Goal: Task Accomplishment & Management: Manage account settings

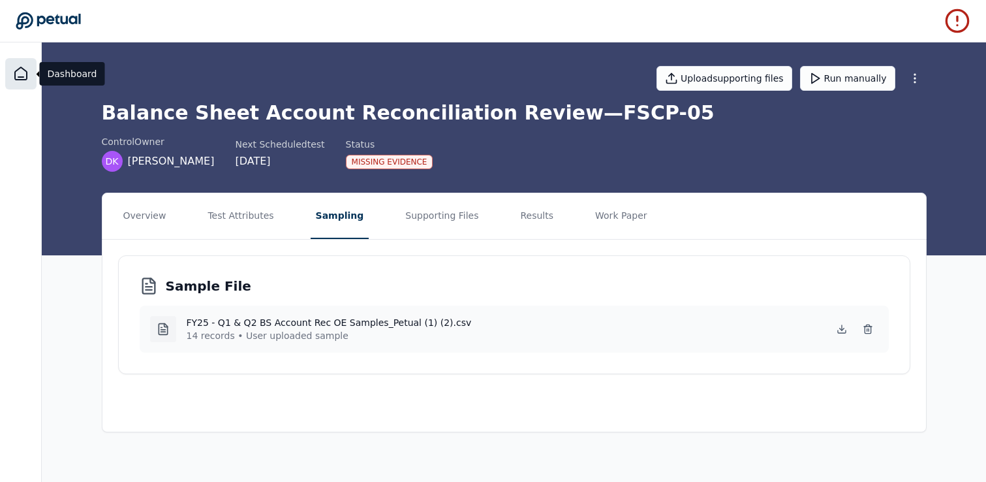
click at [24, 72] on icon at bounding box center [21, 74] width 16 height 16
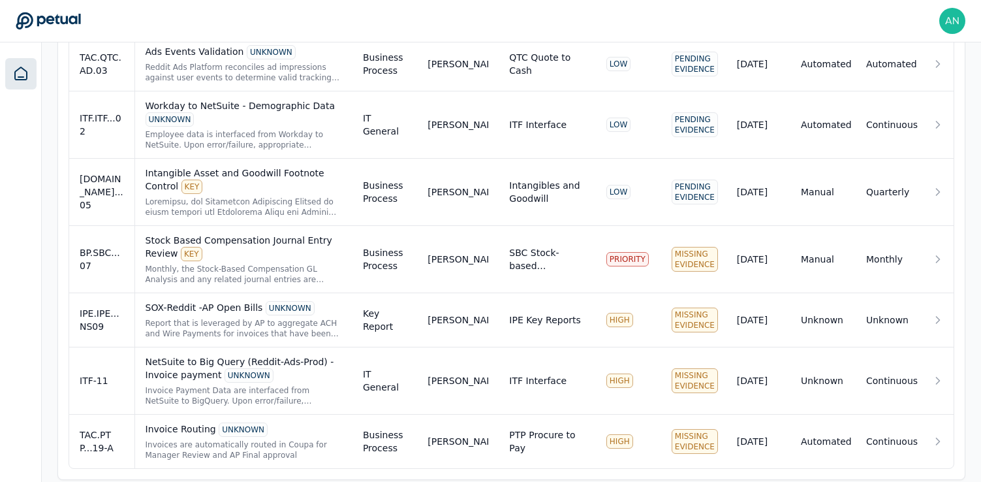
scroll to position [1002, 0]
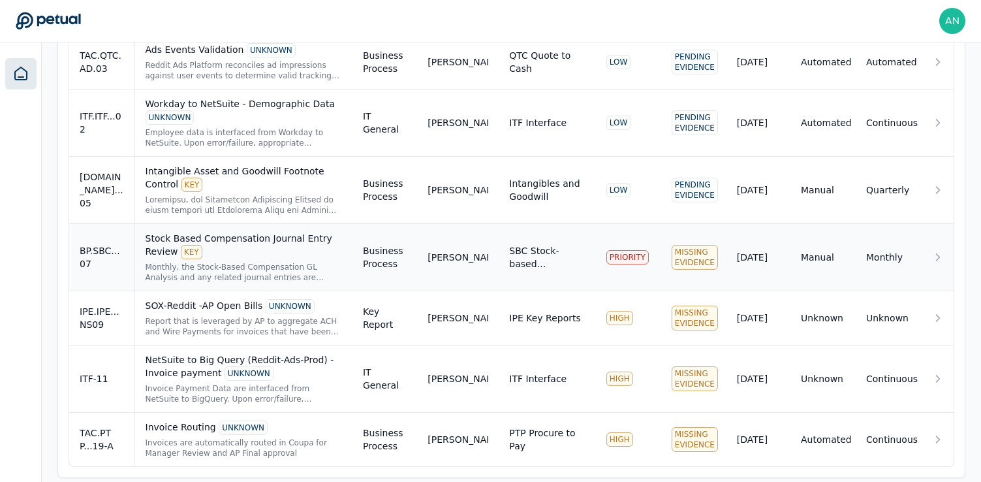
click at [347, 274] on td "Stock Based Compensation Journal Entry Review KEY Monthly, the Stock-Based Comp…" at bounding box center [243, 257] width 218 height 67
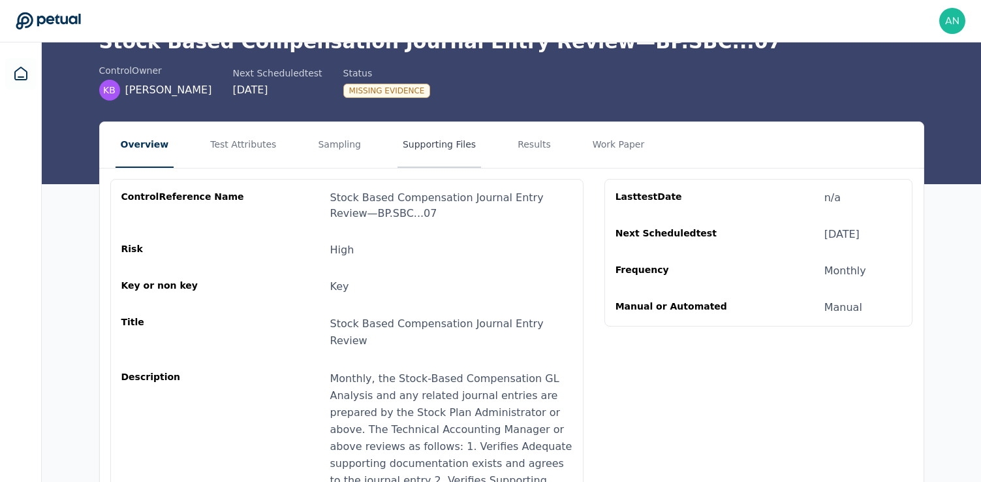
scroll to position [78, 0]
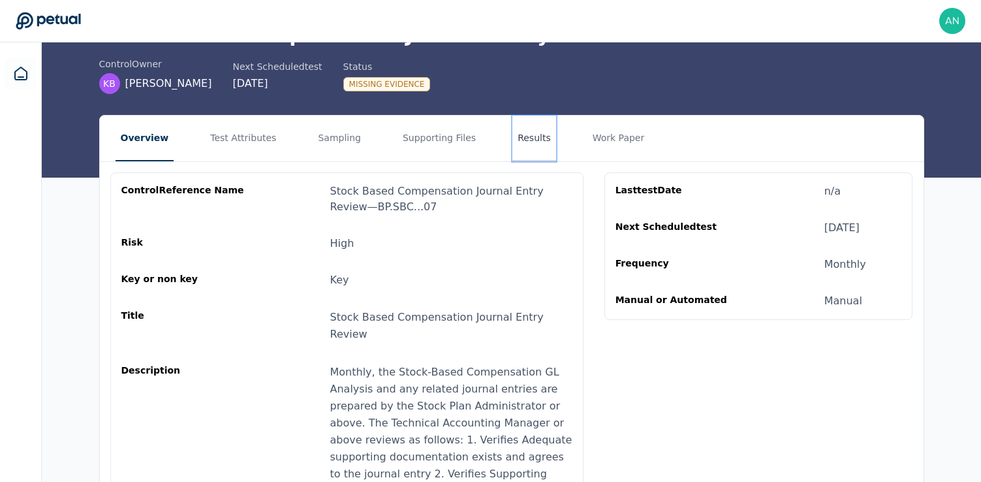
click at [521, 140] on button "Results" at bounding box center [534, 139] width 44 height 46
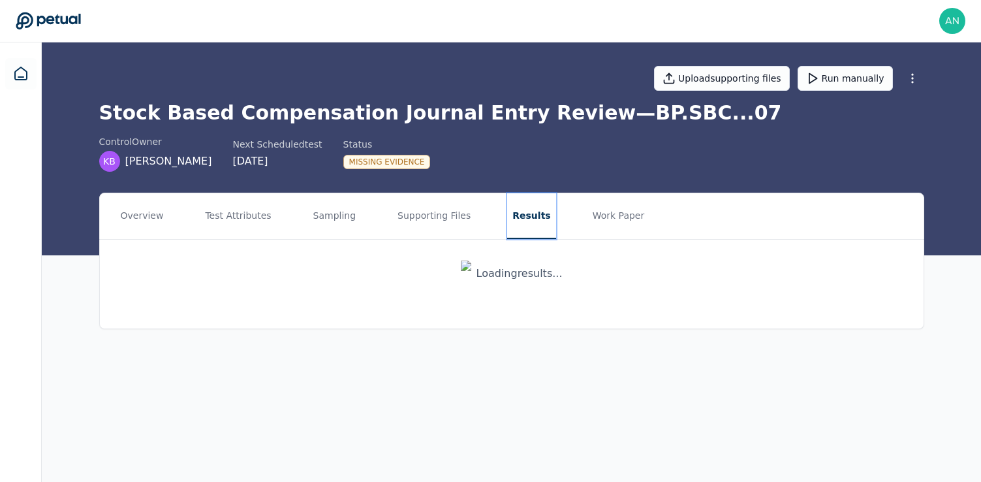
scroll to position [0, 0]
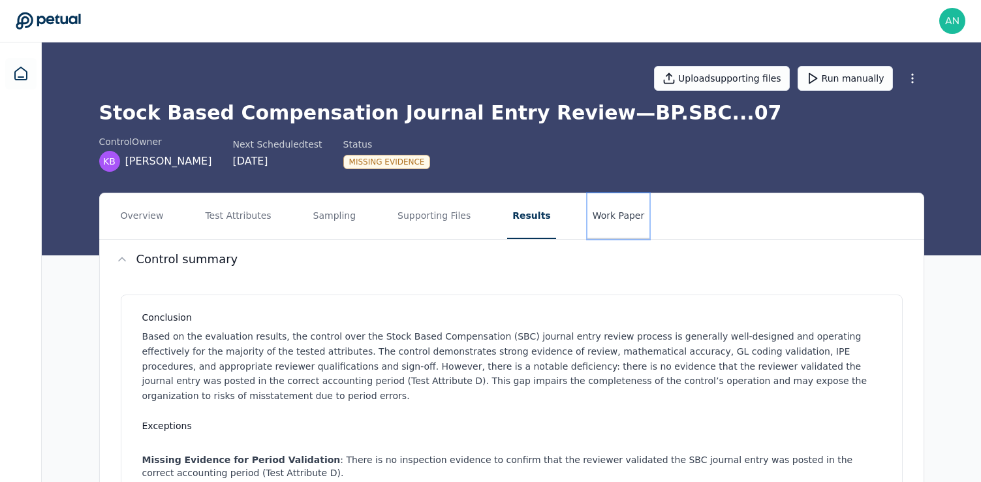
click at [616, 216] on button "Work Paper" at bounding box center [619, 216] width 63 height 46
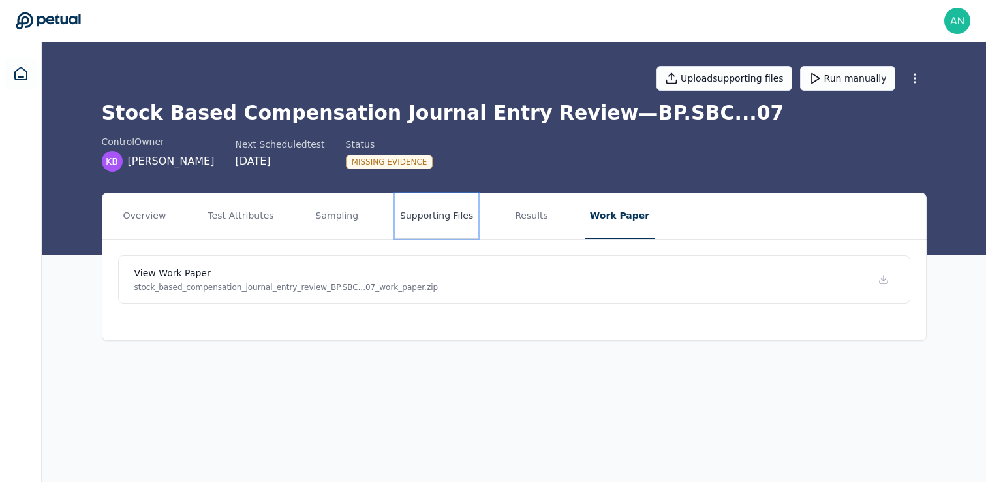
click at [447, 219] on button "Supporting Files" at bounding box center [437, 216] width 84 height 46
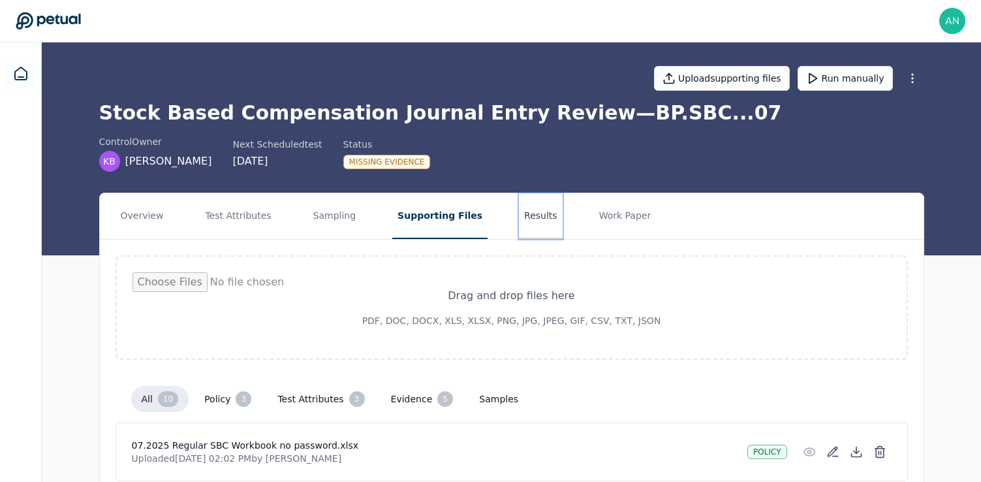
click at [519, 217] on button "Results" at bounding box center [541, 216] width 44 height 46
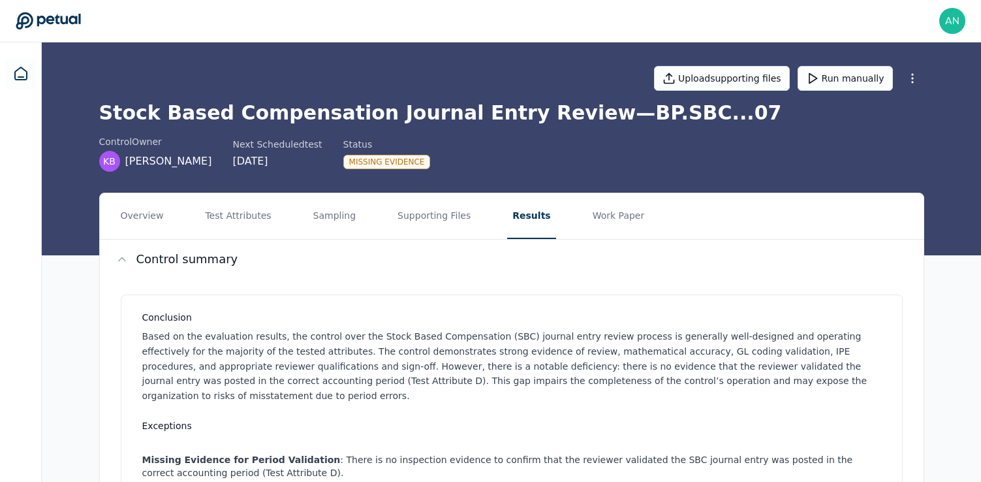
click at [531, 347] on p "Based on the evaluation results, the control over the Stock Based Compensation …" at bounding box center [514, 366] width 744 height 74
click at [424, 224] on button "Supporting Files" at bounding box center [434, 216] width 84 height 46
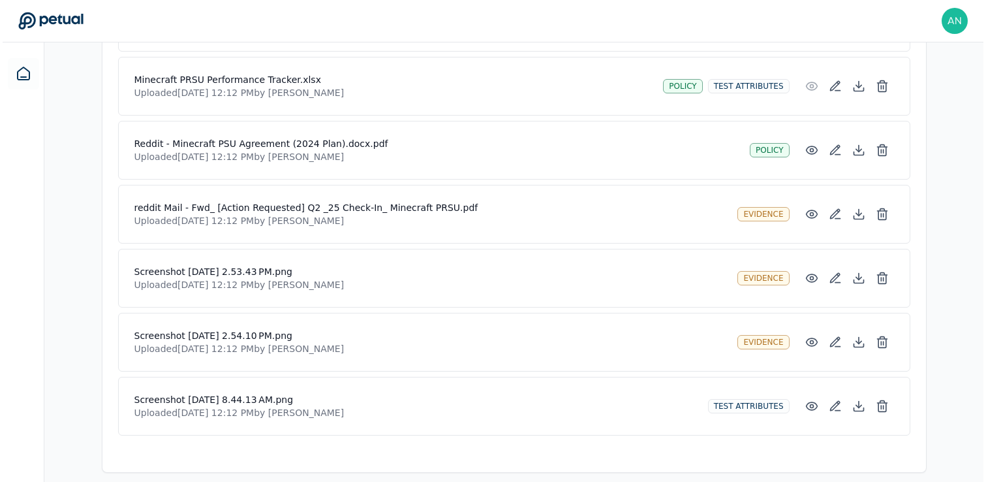
scroll to position [626, 0]
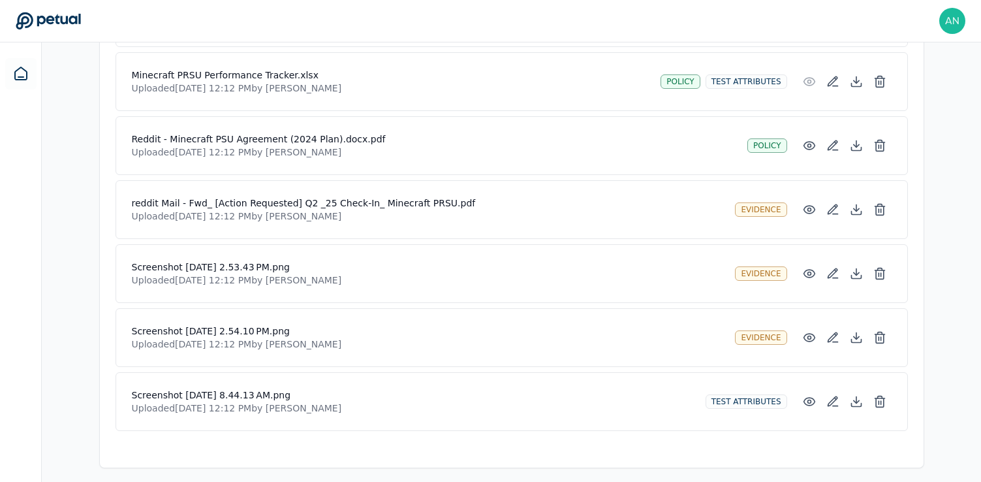
click at [278, 392] on h4 "Screenshot [DATE] 8.44.13 AM.png" at bounding box center [413, 394] width 563 height 13
click at [229, 400] on h4 "Screenshot [DATE] 8.44.13 AM.png" at bounding box center [413, 394] width 563 height 13
click at [324, 401] on p "Uploaded Sep 11, 2025, 12:12 PM by Andrew Meyers" at bounding box center [413, 407] width 563 height 13
click at [875, 397] on icon at bounding box center [879, 401] width 13 height 13
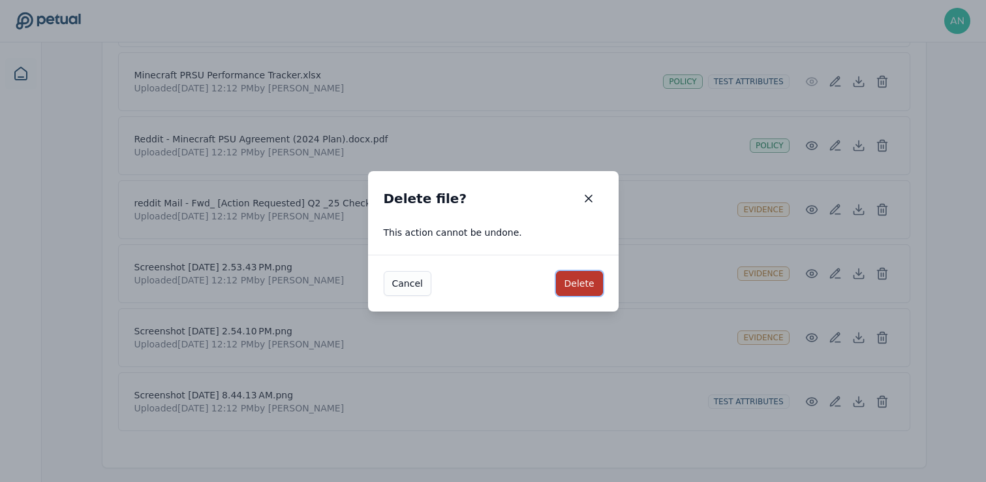
click at [576, 288] on button "Delete" at bounding box center [579, 283] width 47 height 25
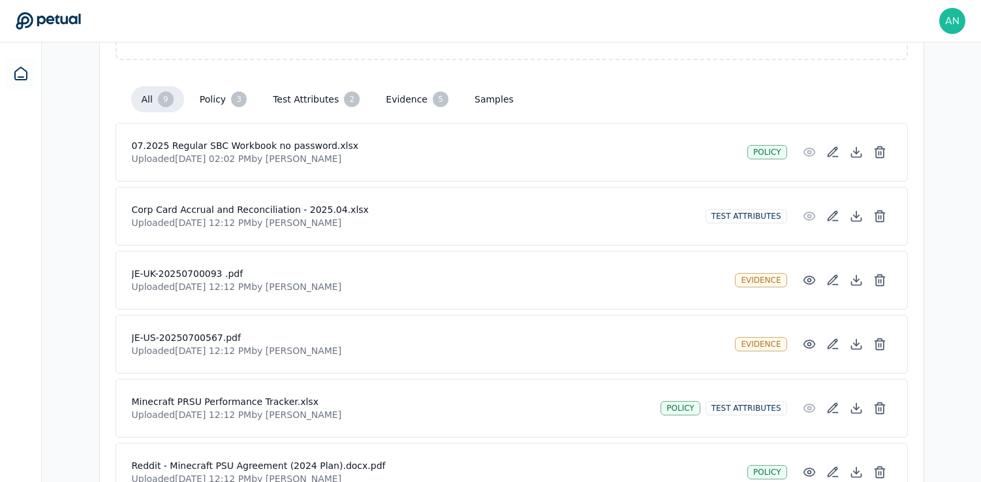
scroll to position [308, 0]
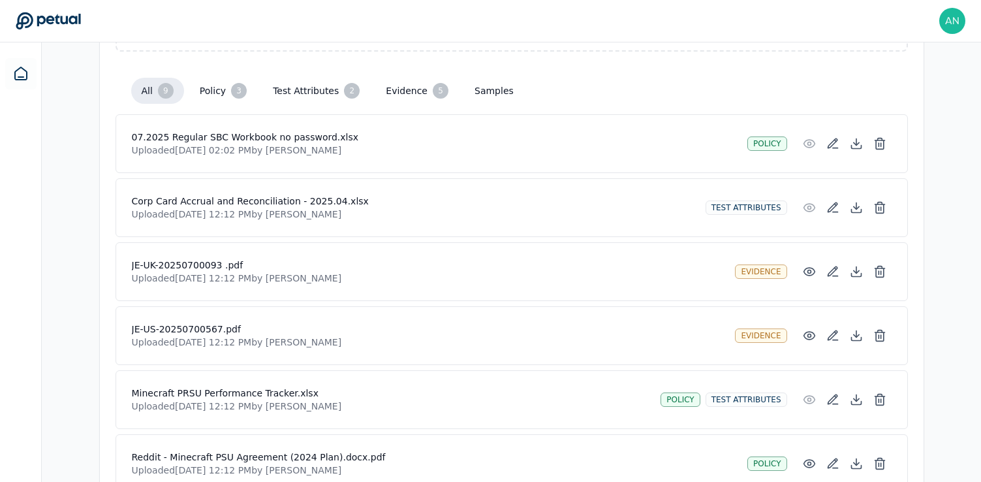
click at [938, 234] on div "Overview Test Attributes Sampling Supporting Files Results Work Paper Drag and …" at bounding box center [511, 303] width 939 height 838
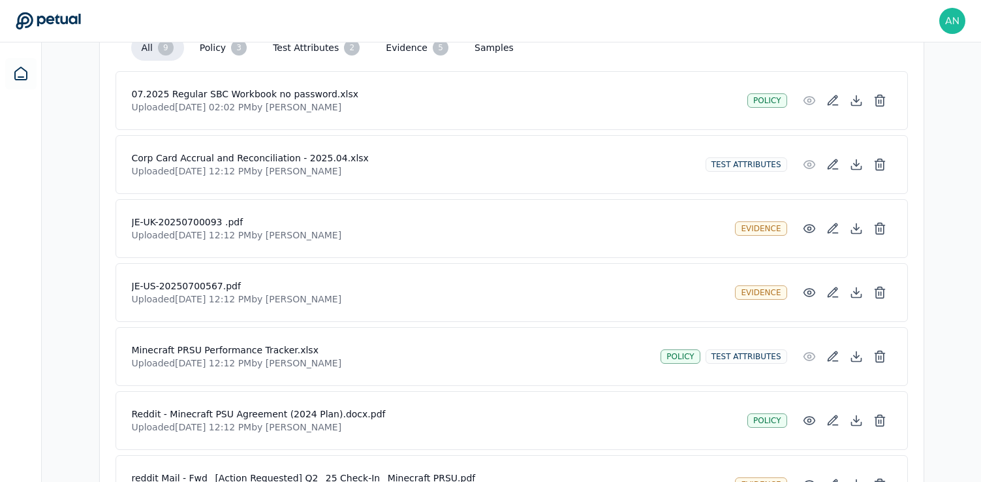
scroll to position [347, 0]
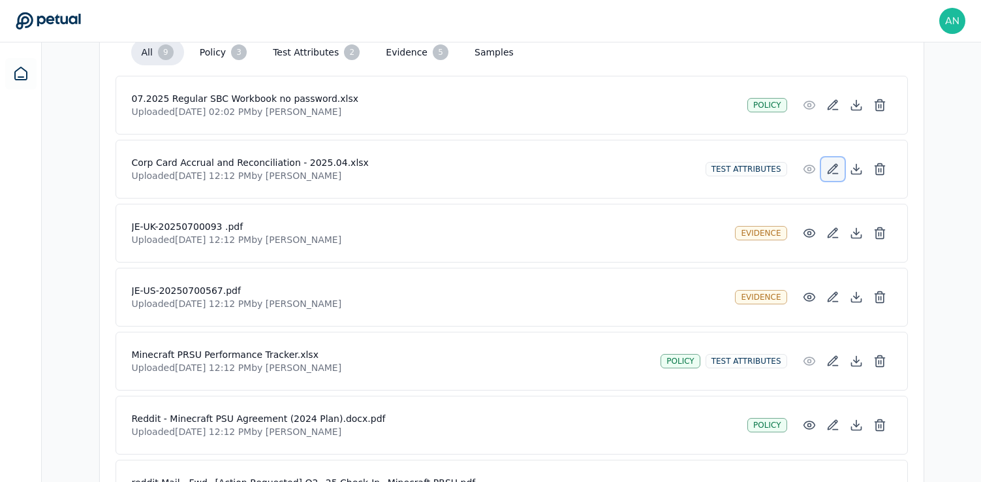
click at [837, 169] on icon at bounding box center [832, 169] width 13 height 13
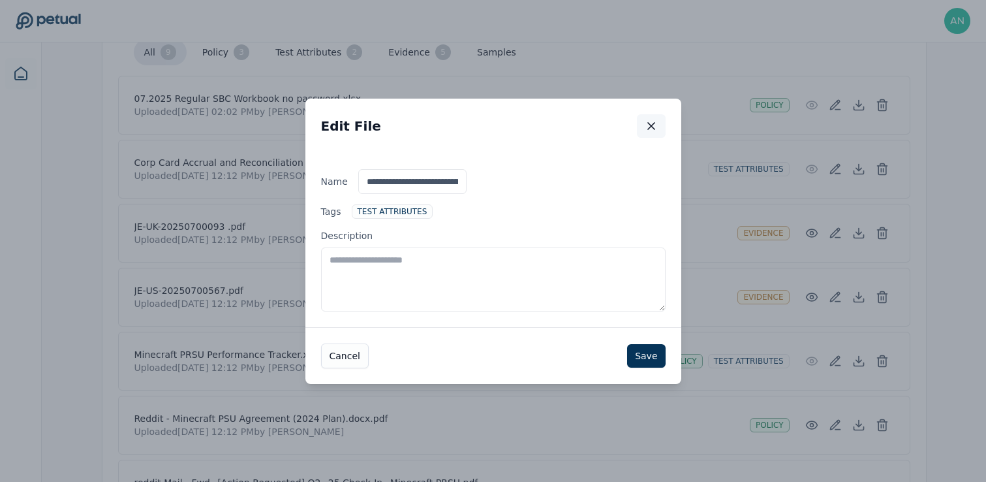
click at [651, 119] on icon "button" at bounding box center [651, 125] width 13 height 13
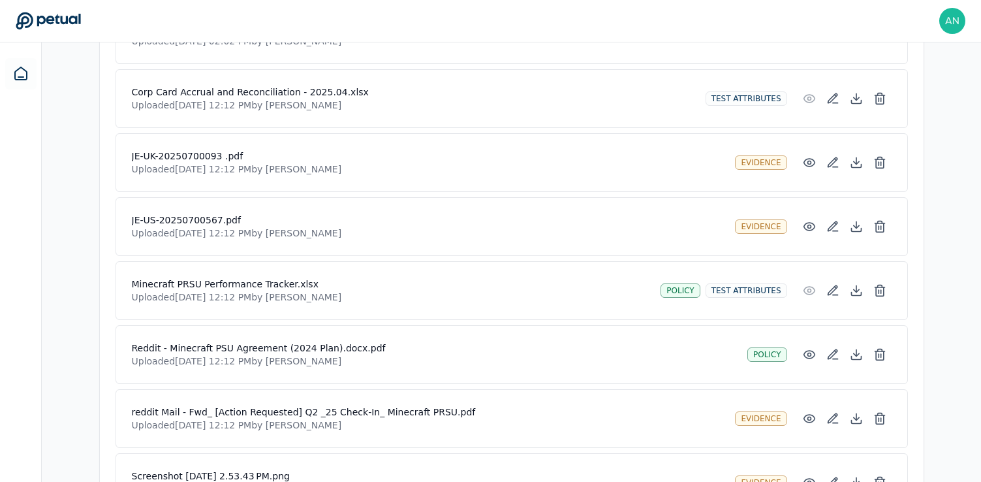
scroll to position [338, 0]
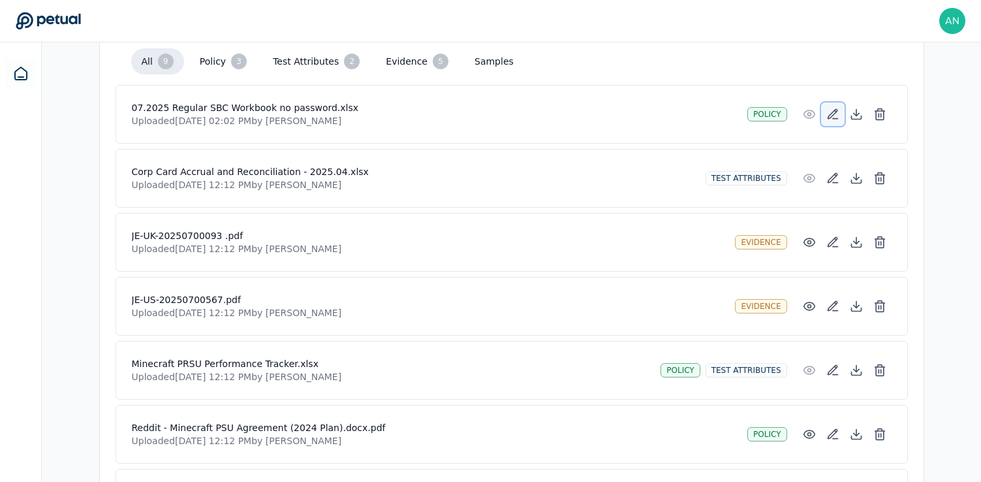
click at [834, 113] on icon at bounding box center [832, 114] width 13 height 13
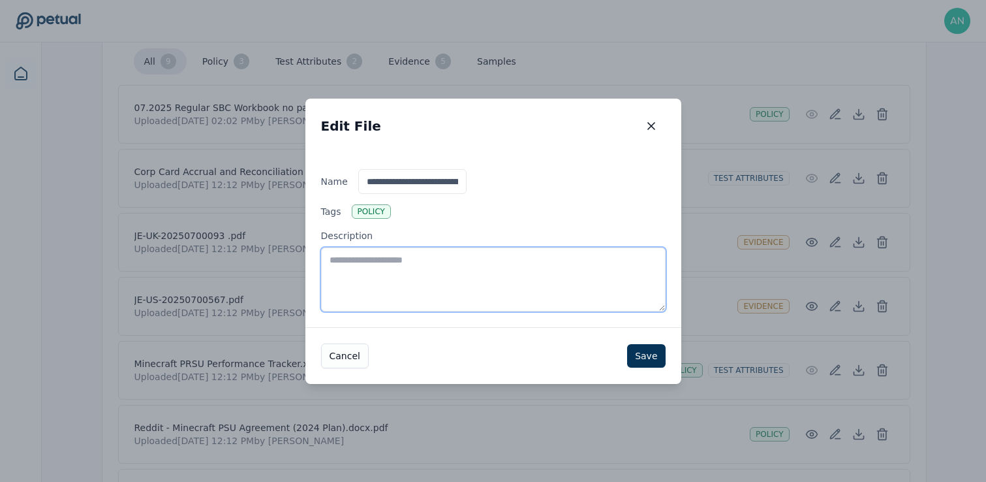
click at [534, 285] on textarea "Description" at bounding box center [493, 279] width 345 height 64
click at [619, 275] on textarea "**********" at bounding box center [493, 279] width 345 height 64
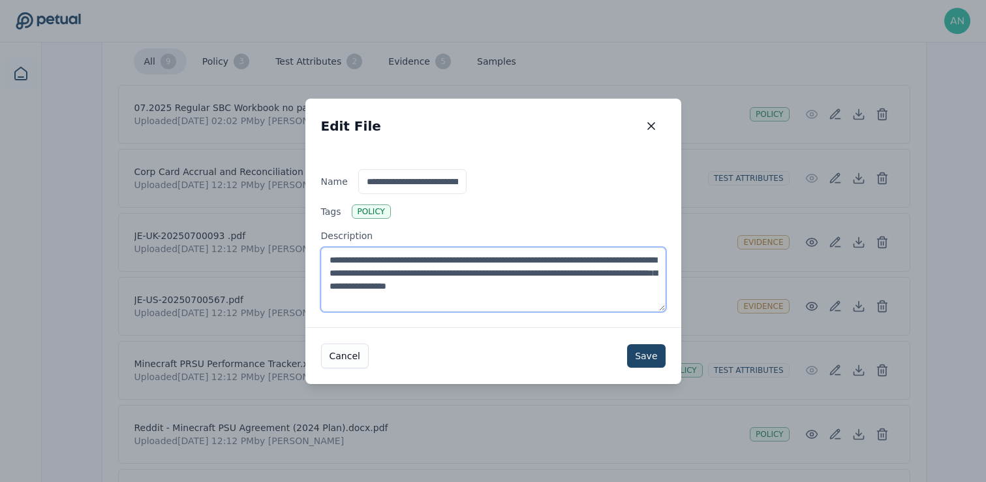
type textarea "**********"
click at [653, 352] on button "Save" at bounding box center [646, 356] width 38 height 24
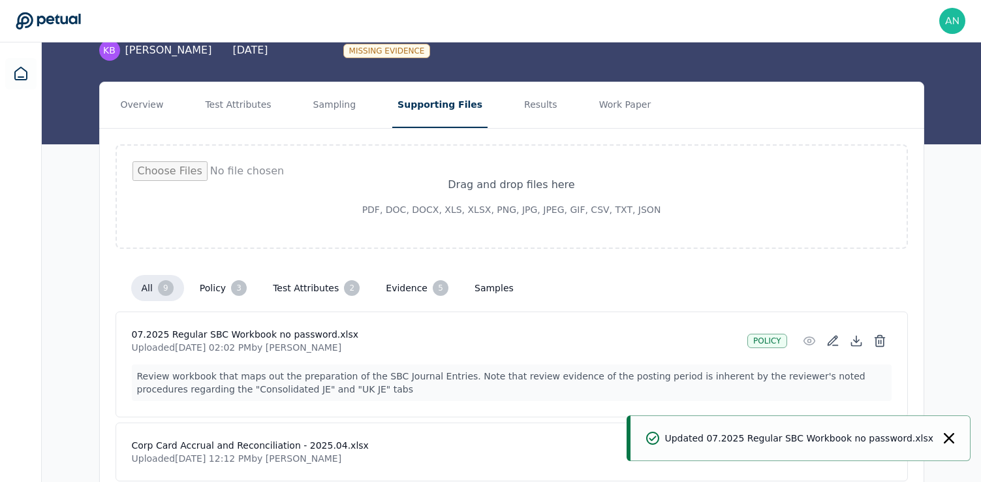
scroll to position [0, 0]
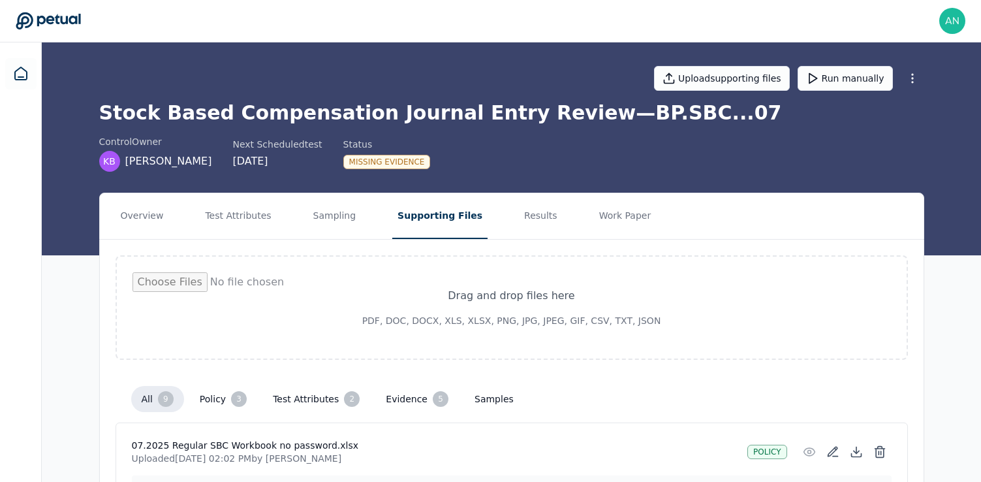
click at [851, 157] on div "control Owner KB Kyle Brown Next Scheduled test 9/29/2025 Status Missing Eviden…" at bounding box center [511, 153] width 825 height 37
click at [830, 76] on button "Run manually" at bounding box center [845, 78] width 95 height 25
click at [519, 213] on button "Results" at bounding box center [541, 216] width 44 height 46
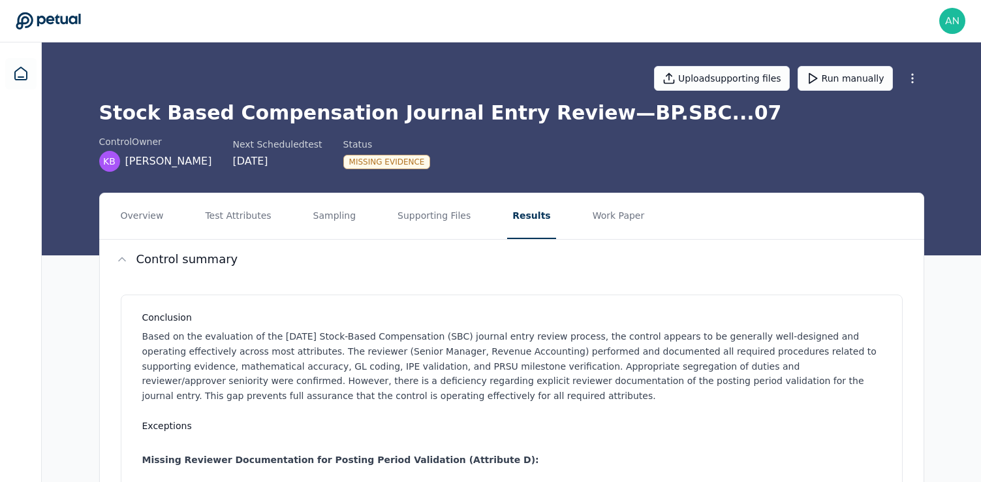
click at [511, 397] on p "Based on the evaluation of the July 2025 Stock-Based Compensation (SBC) journal…" at bounding box center [514, 366] width 744 height 74
click at [588, 236] on button "Work Paper" at bounding box center [619, 216] width 63 height 46
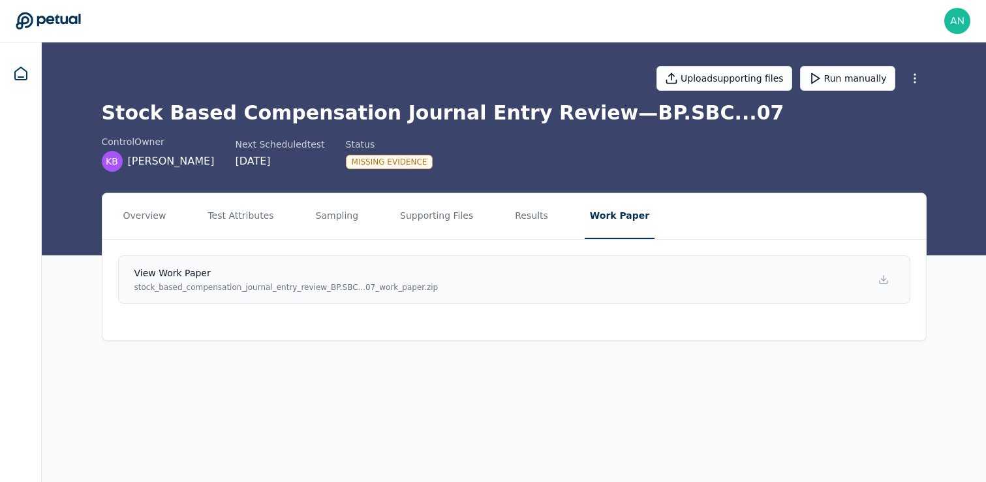
click at [536, 282] on link "View work paper stock_based_compensation_journal_entry_review_BP.SBC...07_work_…" at bounding box center [514, 279] width 793 height 48
